Goal: Task Accomplishment & Management: Manage account settings

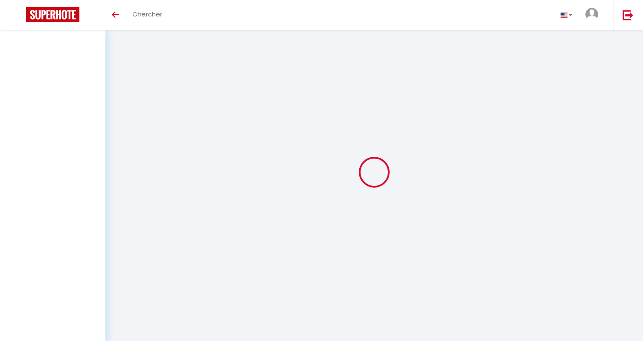
select select "all"
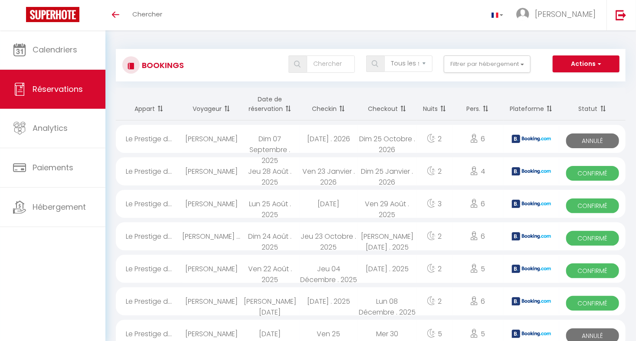
click at [334, 106] on th "Checkin" at bounding box center [328, 104] width 59 height 33
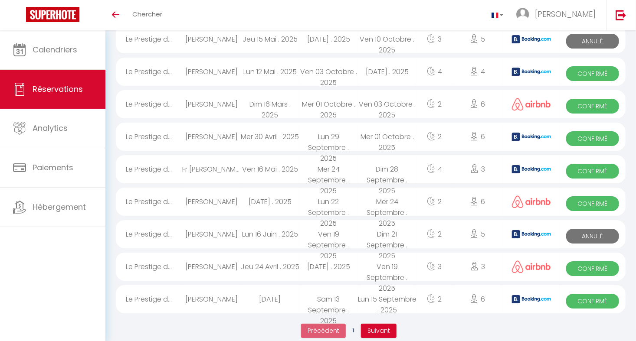
scroll to position [1435, 0]
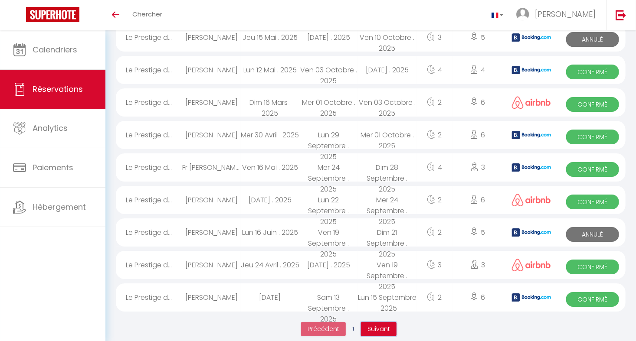
click at [375, 325] on span "Suivant" at bounding box center [378, 329] width 23 height 9
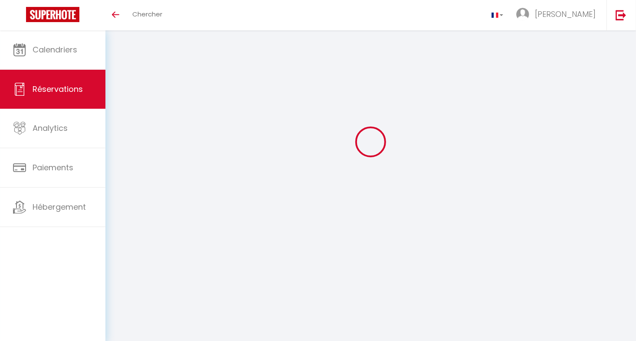
scroll to position [78, 0]
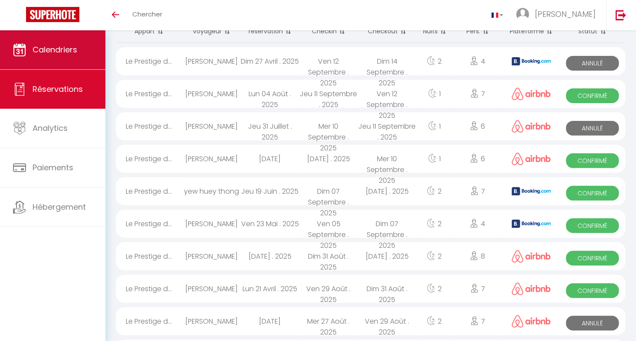
click at [66, 46] on span "Calendriers" at bounding box center [55, 49] width 45 height 11
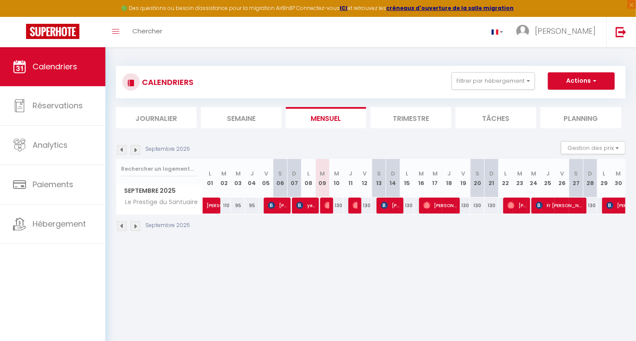
click at [414, 118] on li "Trimestre" at bounding box center [410, 117] width 81 height 21
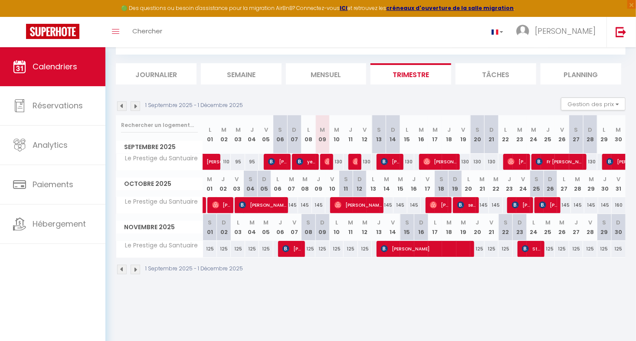
scroll to position [47, 0]
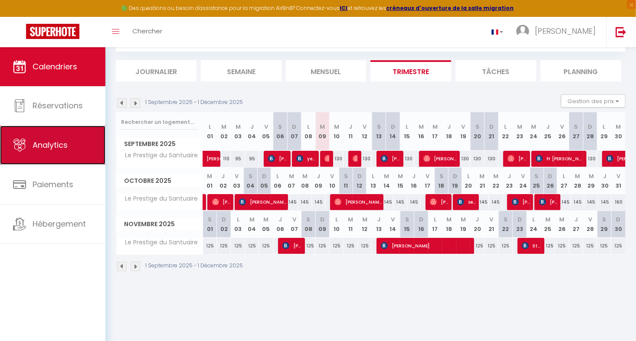
click at [60, 146] on span "Analytics" at bounding box center [50, 145] width 35 height 11
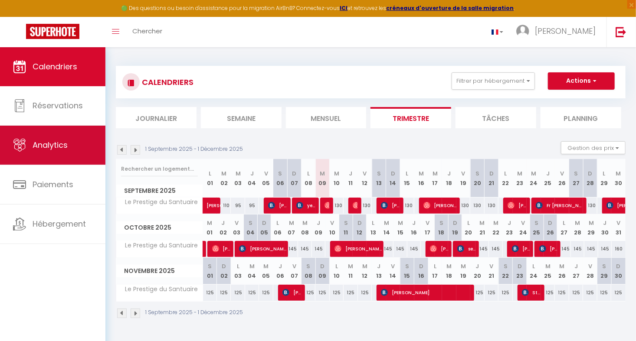
select select "2025"
select select "9"
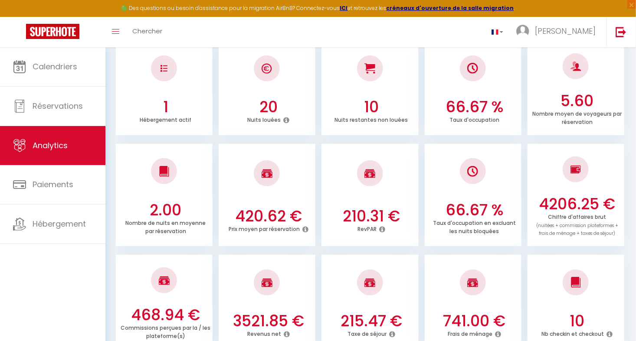
scroll to position [87, 0]
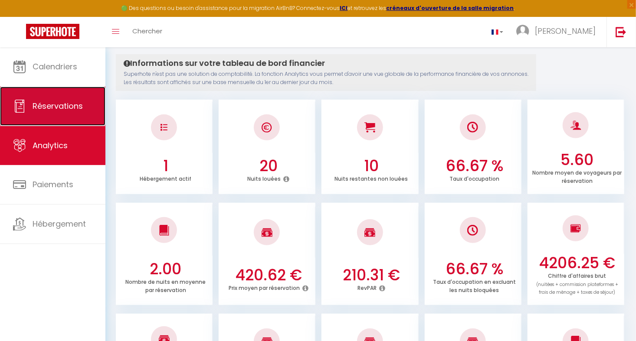
click at [62, 103] on span "Réservations" at bounding box center [58, 106] width 50 height 11
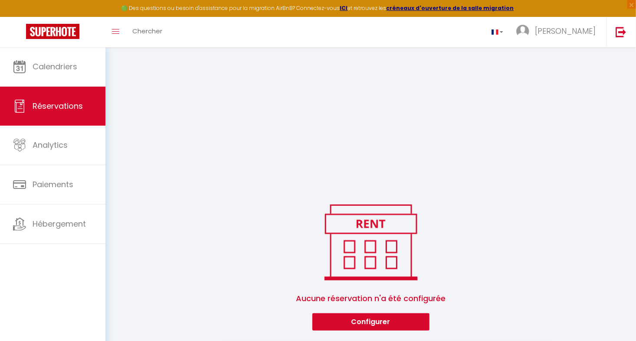
select select "all"
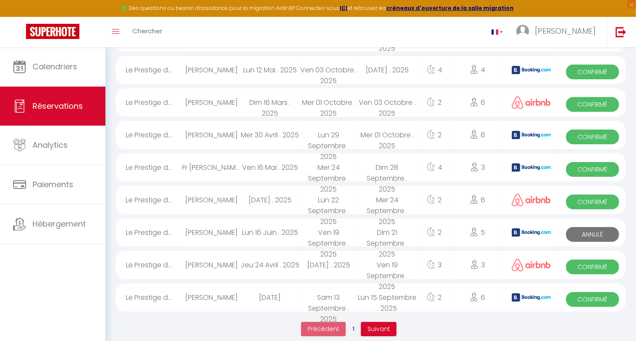
scroll to position [1452, 0]
click at [374, 325] on span "Suivant" at bounding box center [378, 329] width 23 height 9
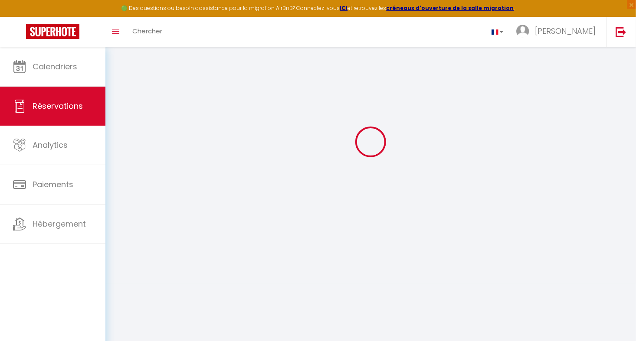
scroll to position [47, 0]
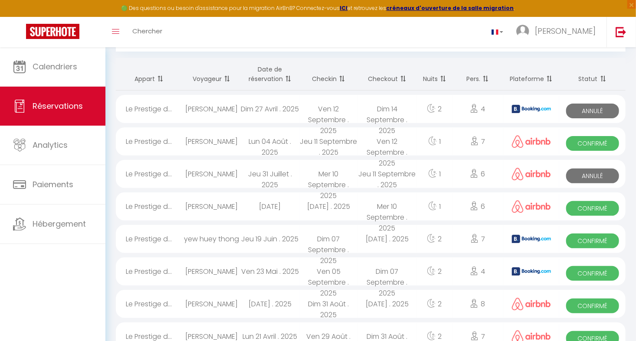
click at [331, 236] on div "Dim 07 Septembre . 2025" at bounding box center [328, 239] width 59 height 28
select select "OK"
select select "KO"
select select "0"
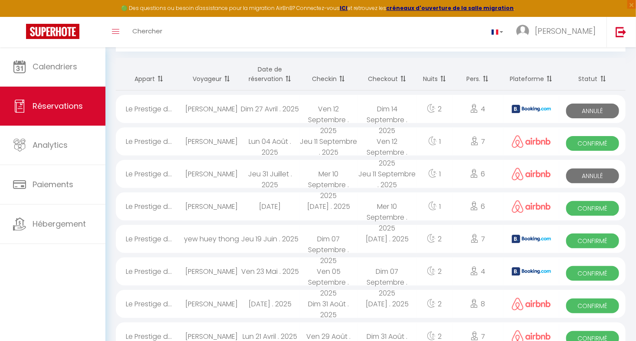
select select "1"
select select
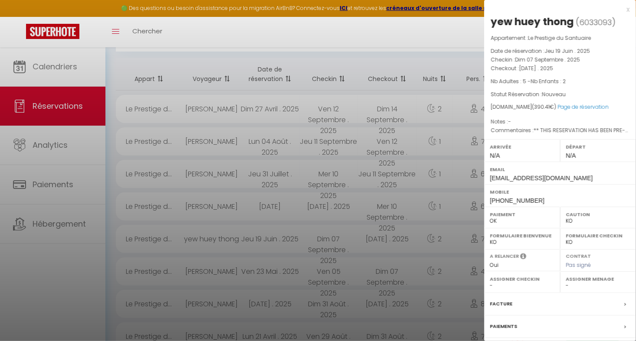
click at [331, 236] on div at bounding box center [318, 170] width 636 height 341
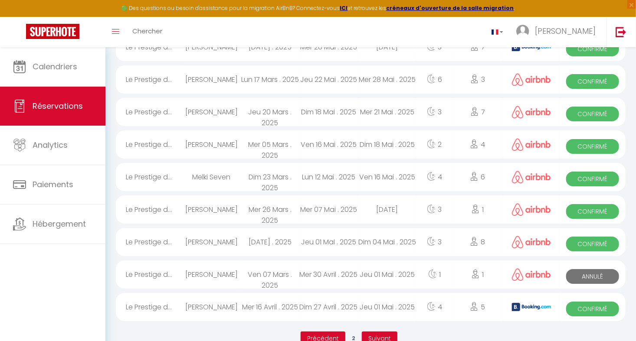
scroll to position [1452, 0]
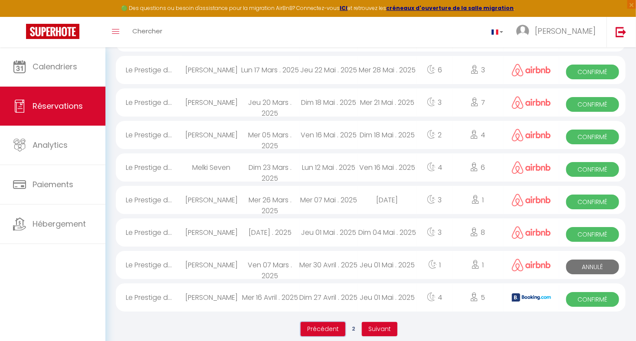
click at [331, 325] on span "Précédent" at bounding box center [323, 329] width 32 height 9
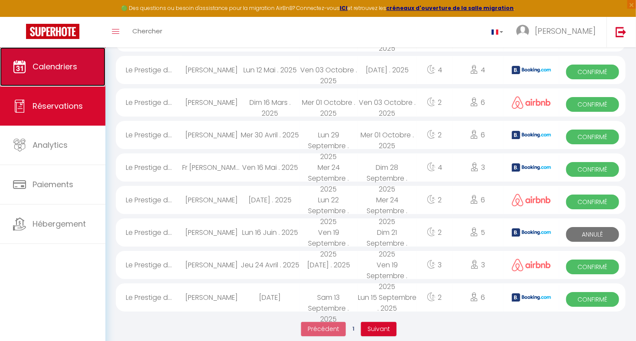
click at [73, 68] on span "Calendriers" at bounding box center [55, 66] width 45 height 11
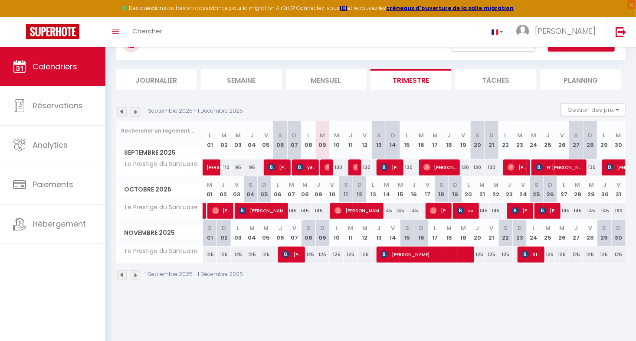
scroll to position [47, 0]
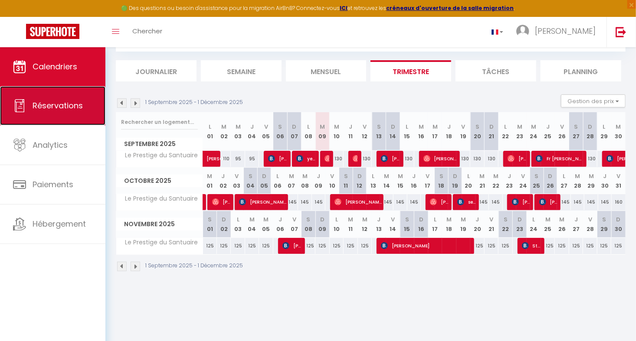
click at [77, 105] on span "Réservations" at bounding box center [58, 105] width 50 height 11
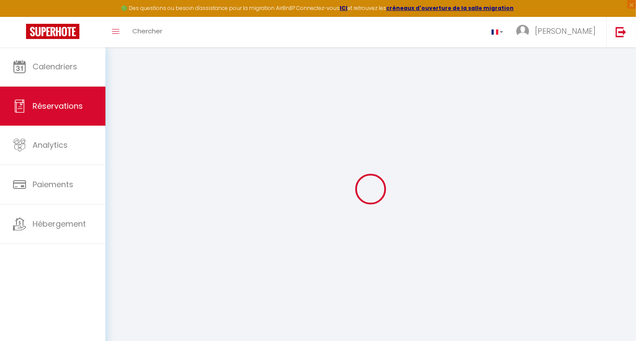
select select "all"
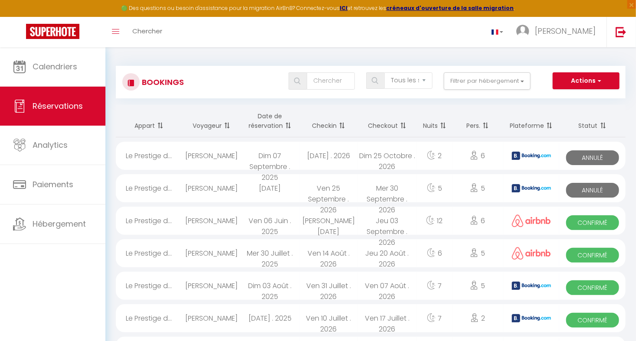
click at [270, 118] on th "Date de réservation" at bounding box center [270, 121] width 59 height 33
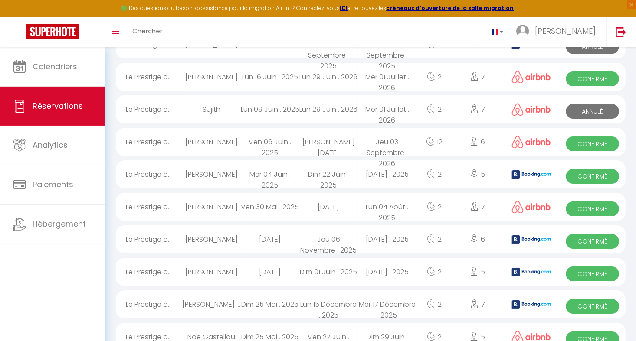
scroll to position [1235, 0]
